Goal: Find specific page/section: Find specific page/section

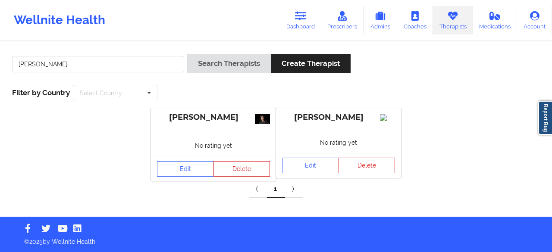
click at [448, 24] on link "Therapists" at bounding box center [453, 20] width 40 height 28
click at [53, 69] on input "[PERSON_NAME]" at bounding box center [98, 64] width 172 height 16
type input "[PERSON_NAME]"
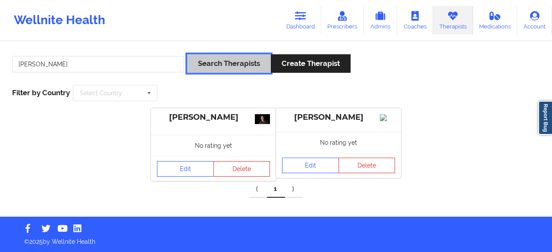
click at [205, 66] on button "Search Therapists" at bounding box center [229, 63] width 84 height 19
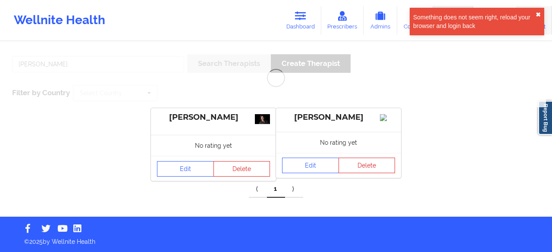
drag, startPoint x: 537, startPoint y: 14, endPoint x: 539, endPoint y: 22, distance: 7.4
click at [537, 15] on button "✖︎" at bounding box center [537, 14] width 5 height 7
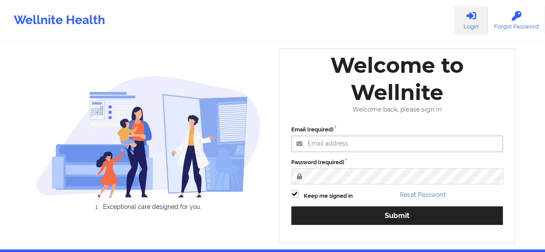
type input "[PERSON_NAME][EMAIL_ADDRESS][DOMAIN_NAME]"
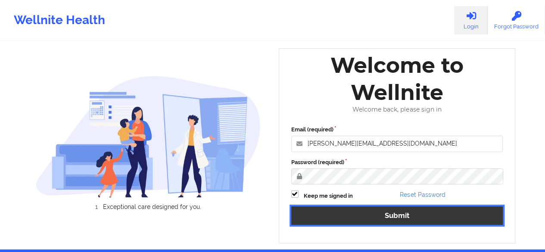
click at [384, 210] on button "Submit" at bounding box center [397, 215] width 212 height 19
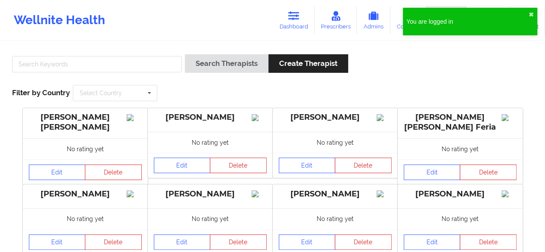
click at [534, 13] on div "You are logged in ✖︎" at bounding box center [470, 22] width 134 height 28
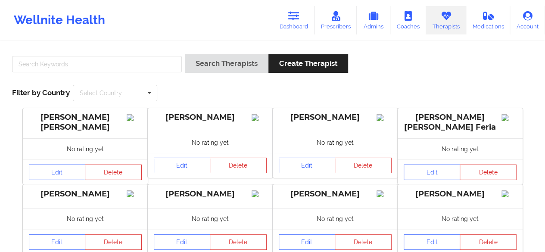
click at [449, 26] on link "Therapists" at bounding box center [446, 20] width 40 height 28
click at [68, 68] on input "text" at bounding box center [97, 64] width 170 height 16
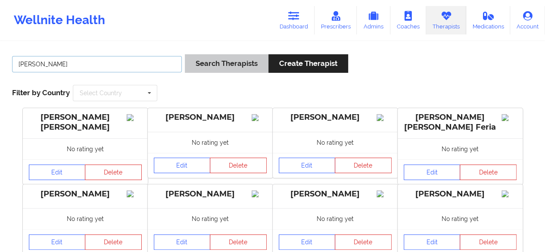
type input "[PERSON_NAME]"
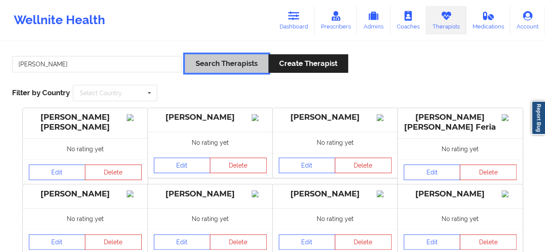
click at [194, 68] on button "Search Therapists" at bounding box center [227, 63] width 84 height 19
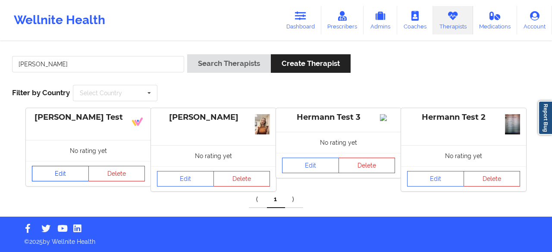
click at [62, 171] on link "Edit" at bounding box center [60, 174] width 57 height 16
